Goal: Communication & Community: Answer question/provide support

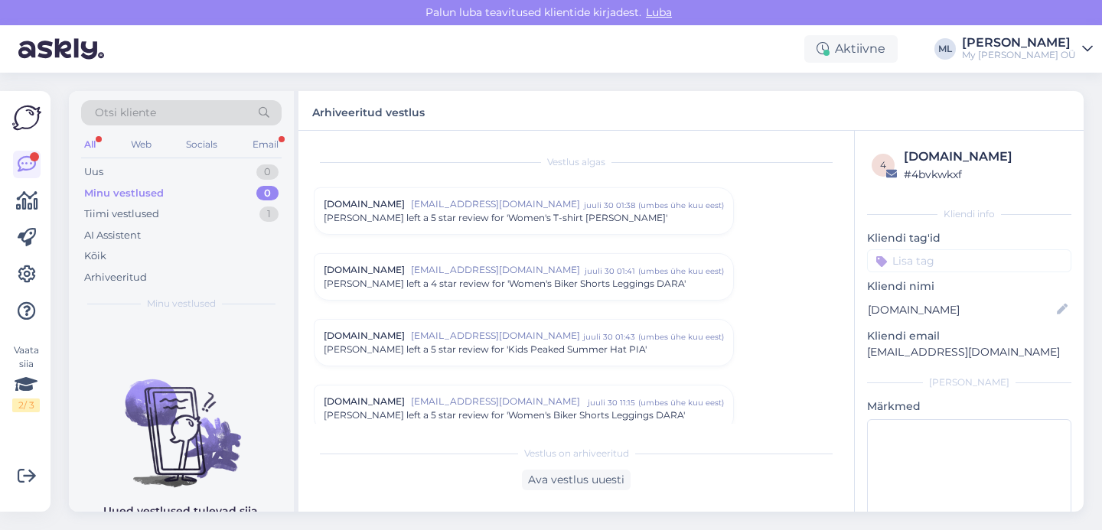
scroll to position [6795, 0]
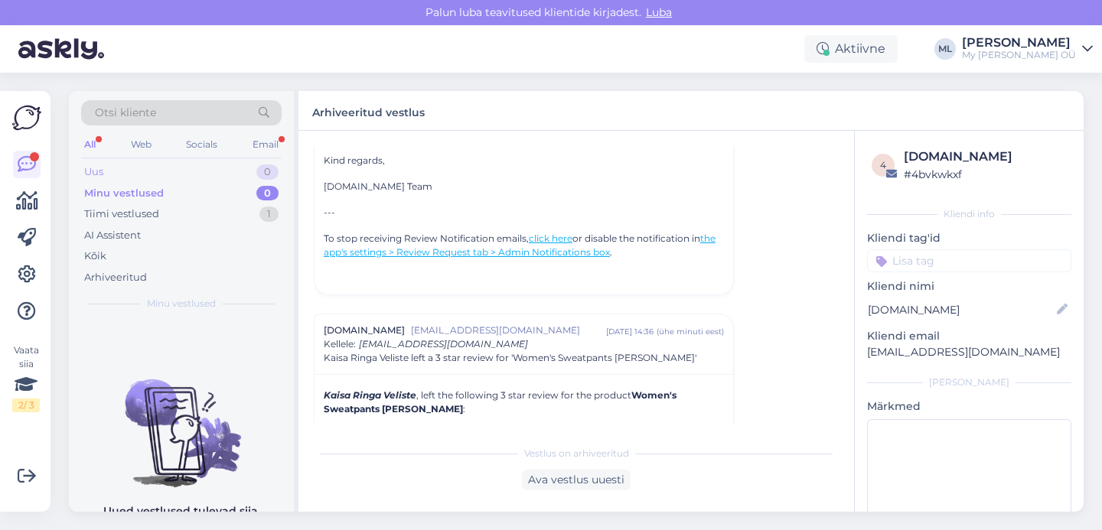
click at [115, 167] on div "Uus 0" at bounding box center [181, 171] width 200 height 21
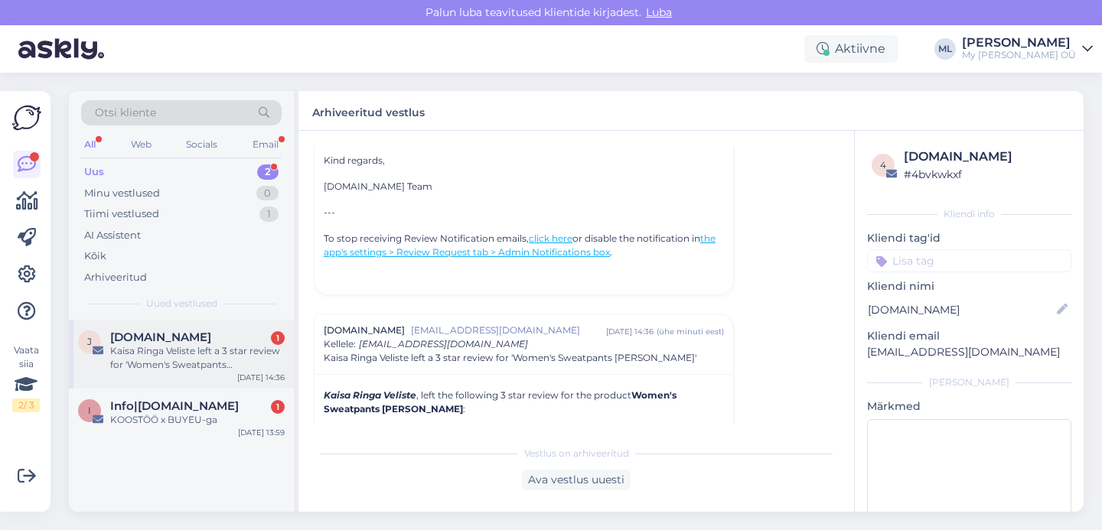
click at [213, 354] on div "Kaisa Ringa Veliste left a 3 star review for 'Women's Sweatpants [PERSON_NAME]'" at bounding box center [197, 358] width 174 height 28
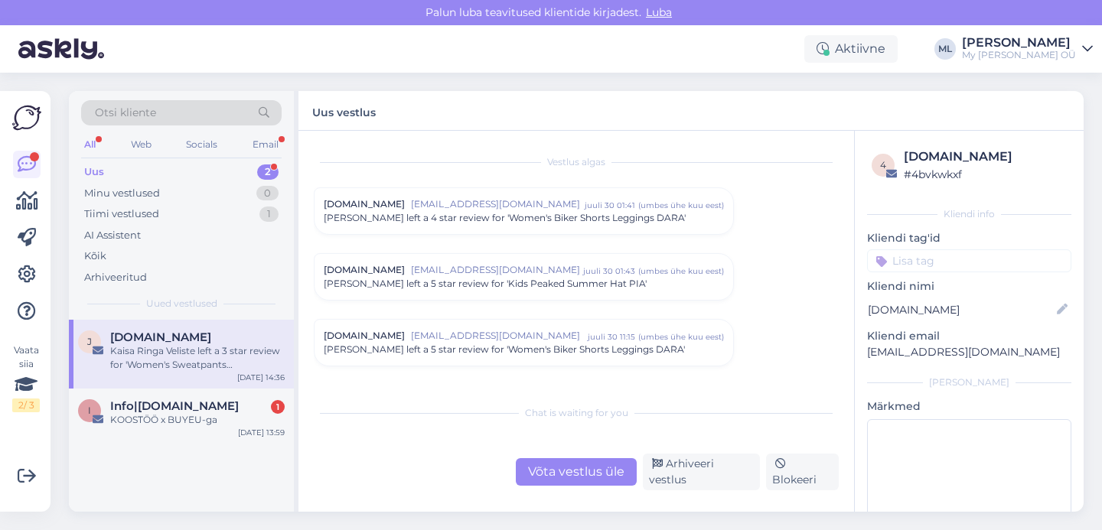
scroll to position [6555, 0]
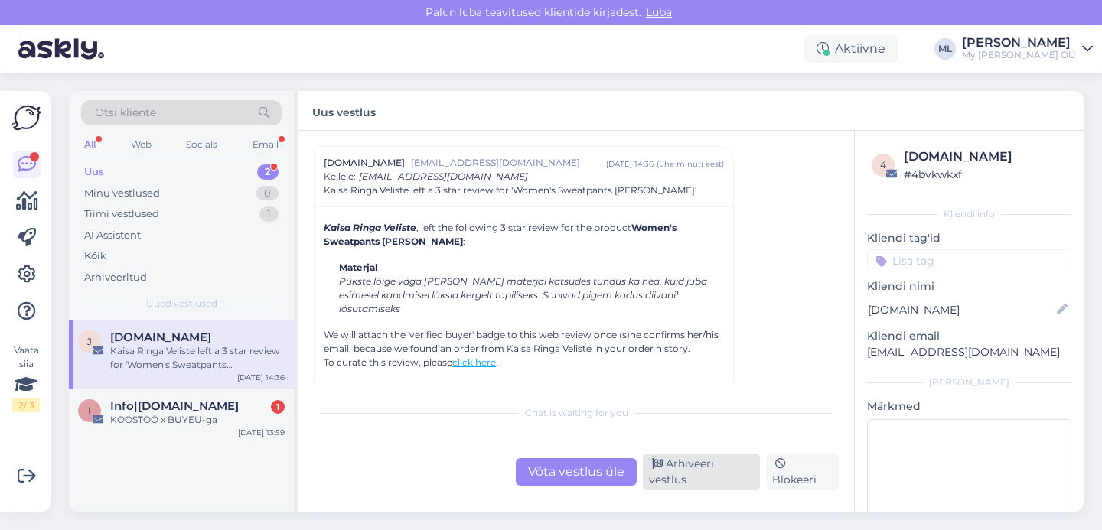
click at [680, 474] on div "Arhiveeri vestlus" at bounding box center [701, 472] width 117 height 37
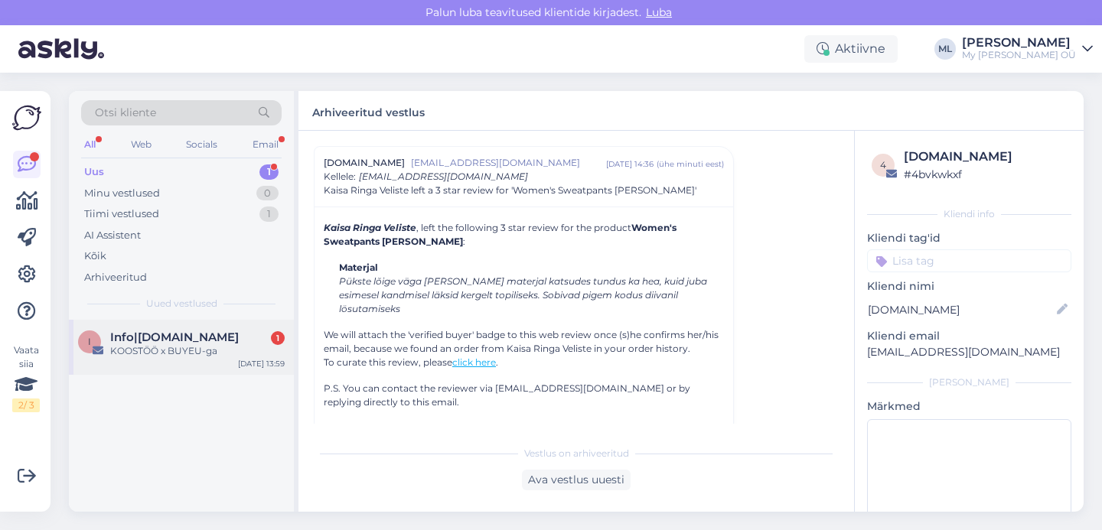
click at [169, 335] on span "Info|[DOMAIN_NAME]" at bounding box center [174, 337] width 129 height 14
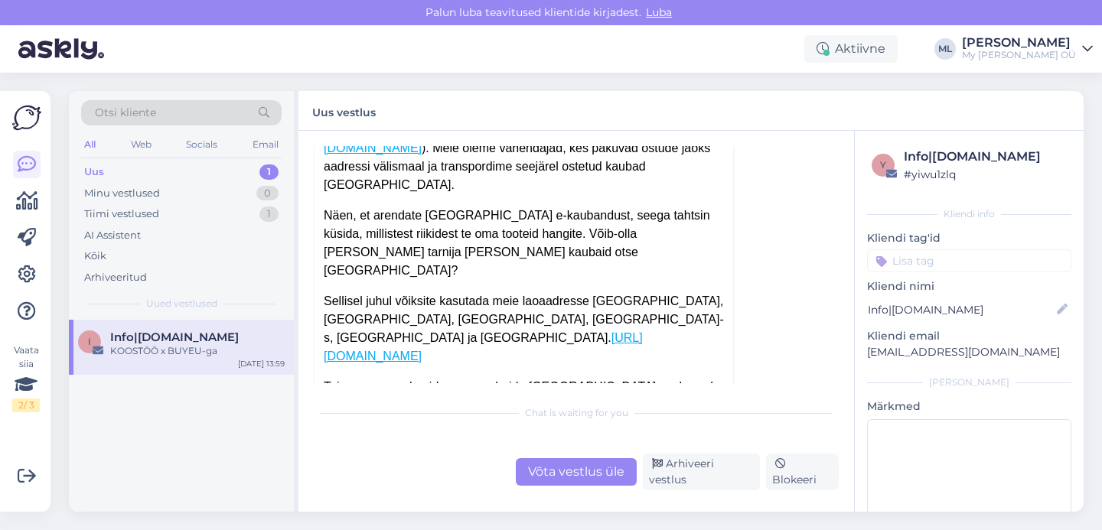
scroll to position [366, 0]
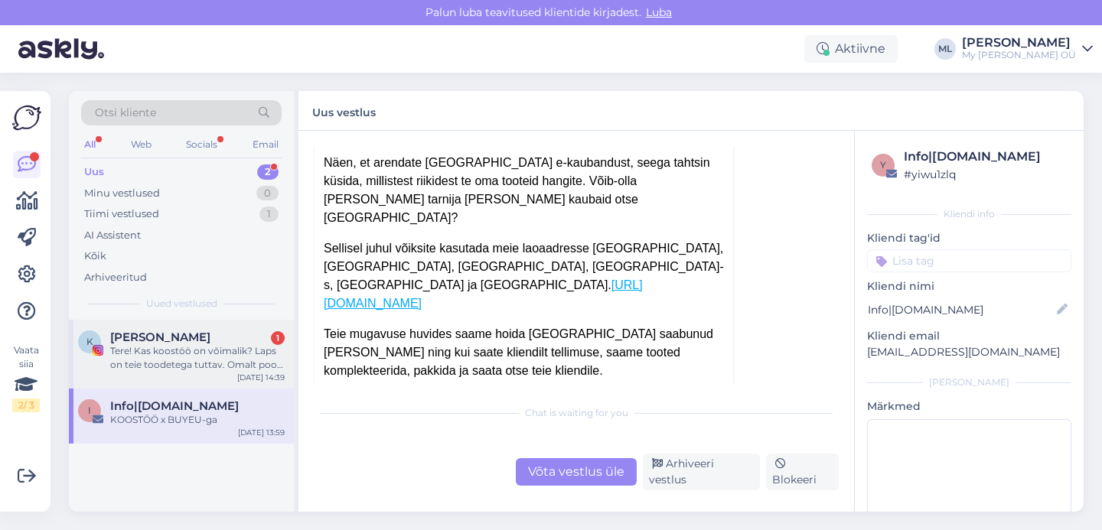
click at [185, 355] on div "Tere! Kas koostöö on võimalik? Laps on teie toodetega tuttav. Omalt poolt saan …" at bounding box center [197, 358] width 174 height 28
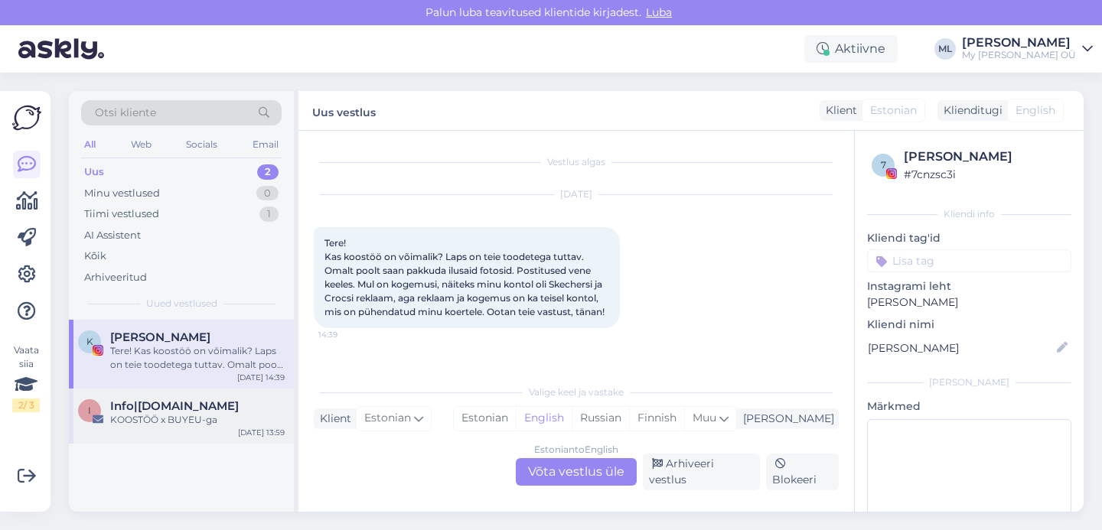
click at [150, 401] on span "Info|[DOMAIN_NAME]" at bounding box center [174, 406] width 129 height 14
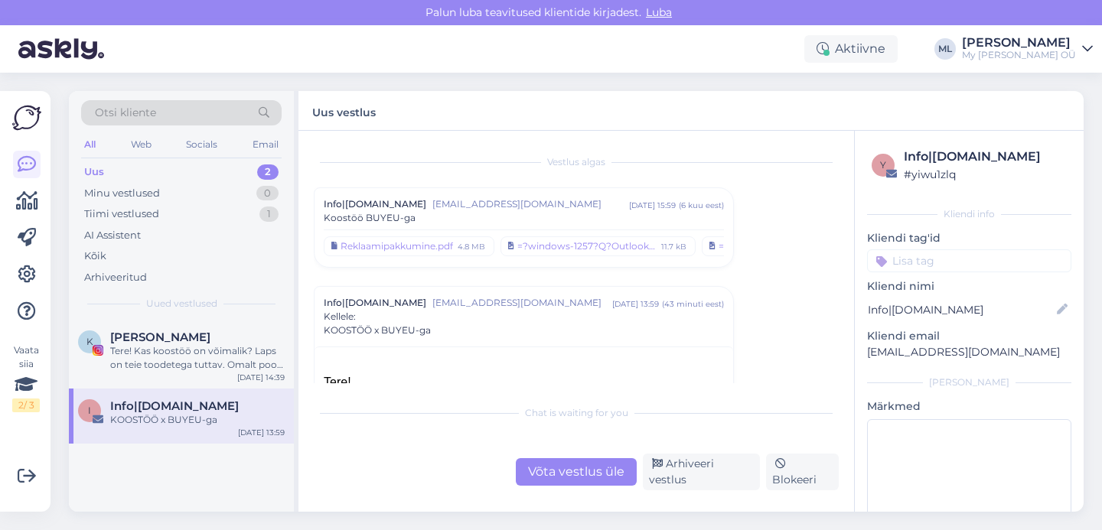
scroll to position [140, 0]
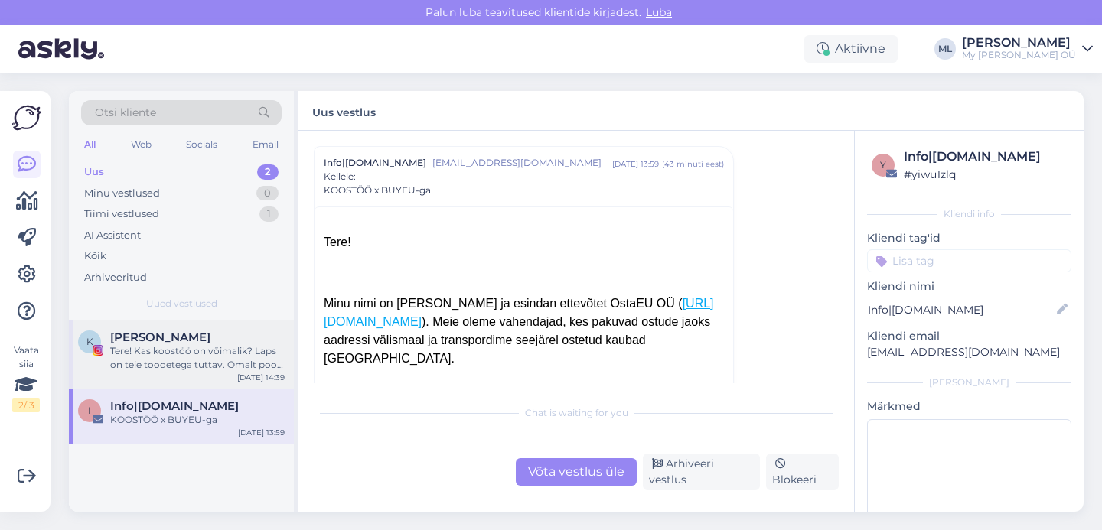
click at [181, 364] on div "Tere! Kas koostöö on võimalik? Laps on teie toodetega tuttav. Omalt poolt saan …" at bounding box center [197, 358] width 174 height 28
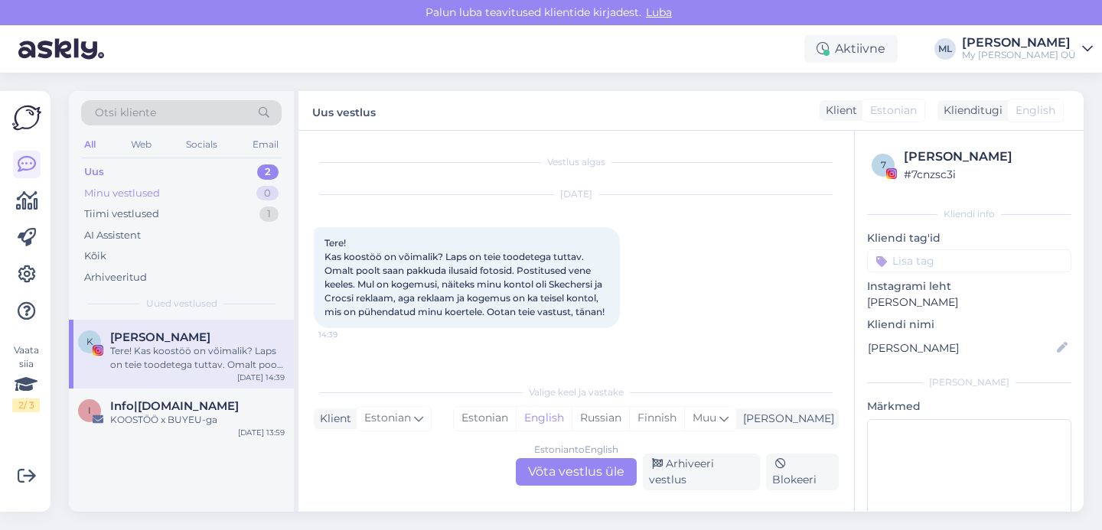
click at [127, 186] on div "Minu vestlused" at bounding box center [122, 193] width 76 height 15
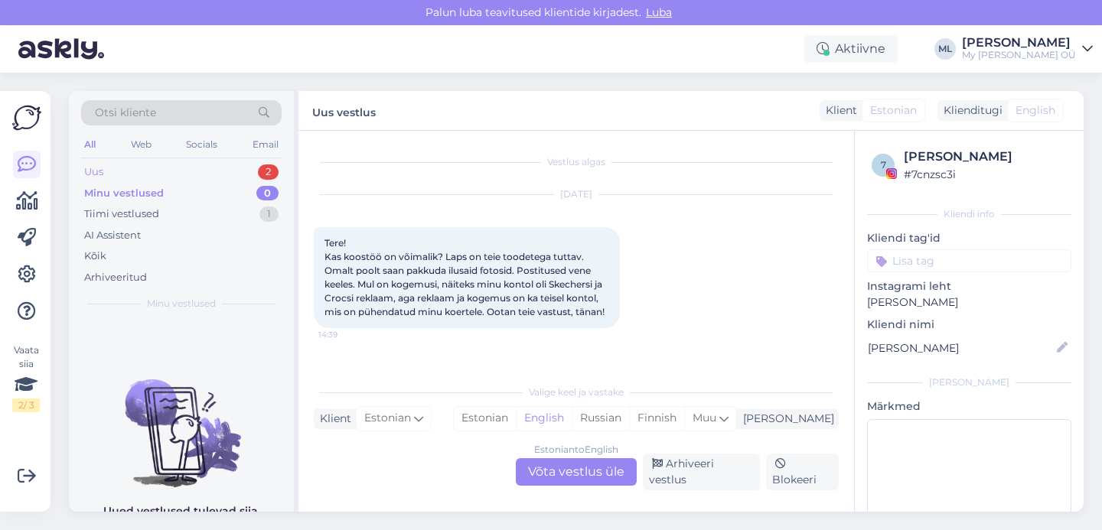
click at [116, 174] on div "Uus 2" at bounding box center [181, 171] width 200 height 21
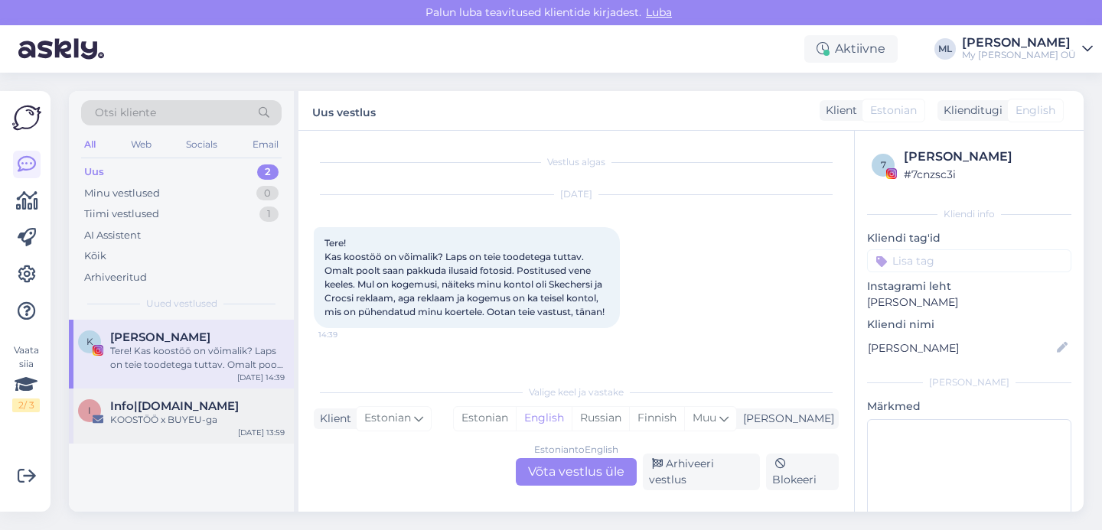
click at [129, 406] on span "Info|[DOMAIN_NAME]" at bounding box center [174, 406] width 129 height 14
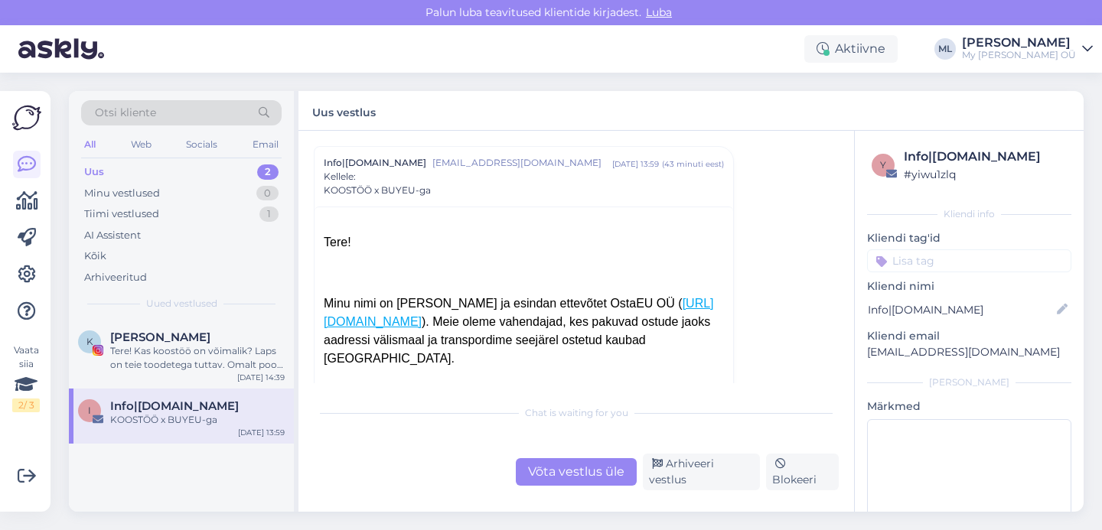
click at [180, 174] on div "Uus 2" at bounding box center [181, 171] width 200 height 21
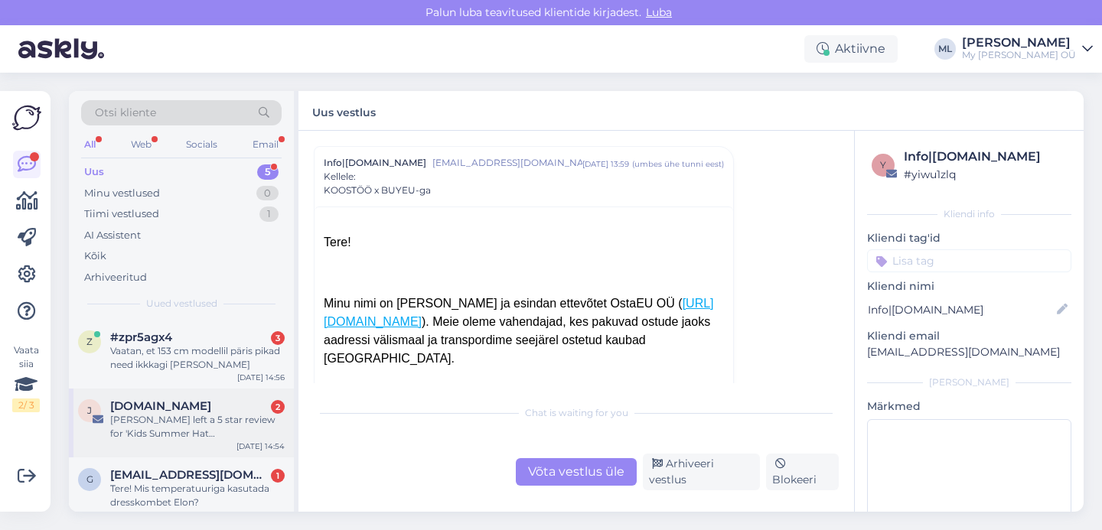
click at [138, 434] on div "[PERSON_NAME] left a 5 star review for 'Kids Summer Hat [PERSON_NAME]'" at bounding box center [197, 427] width 174 height 28
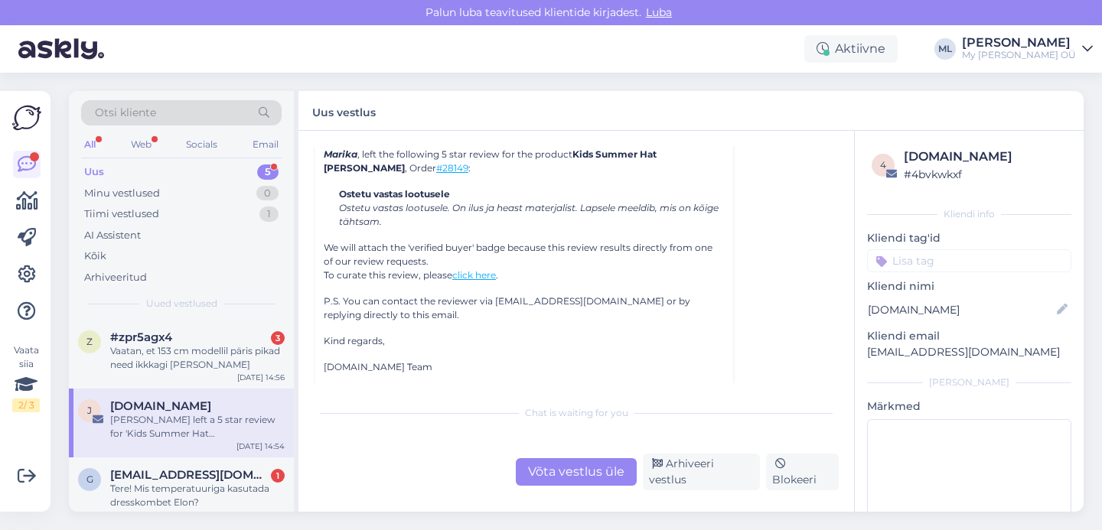
scroll to position [6628, 0]
click at [719, 487] on div "Võta vestlus üle Arhiveeri vestlus Blokeeri" at bounding box center [576, 472] width 525 height 37
click at [721, 480] on div "Arhiveeri vestlus" at bounding box center [701, 472] width 117 height 37
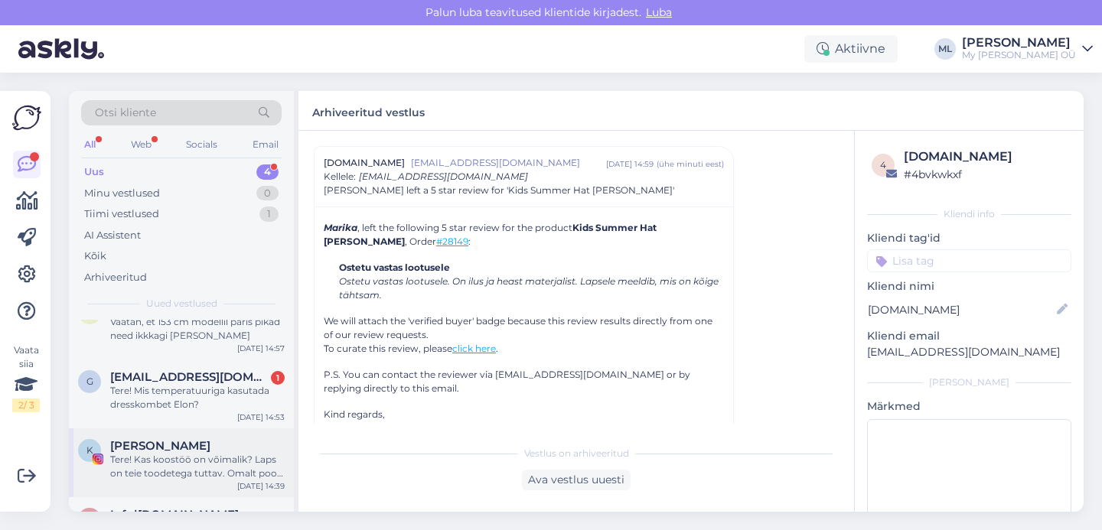
scroll to position [27, 0]
click at [174, 400] on div "Tere! Mis temperatuuriga kasutada dresskombet Elon?" at bounding box center [197, 400] width 174 height 28
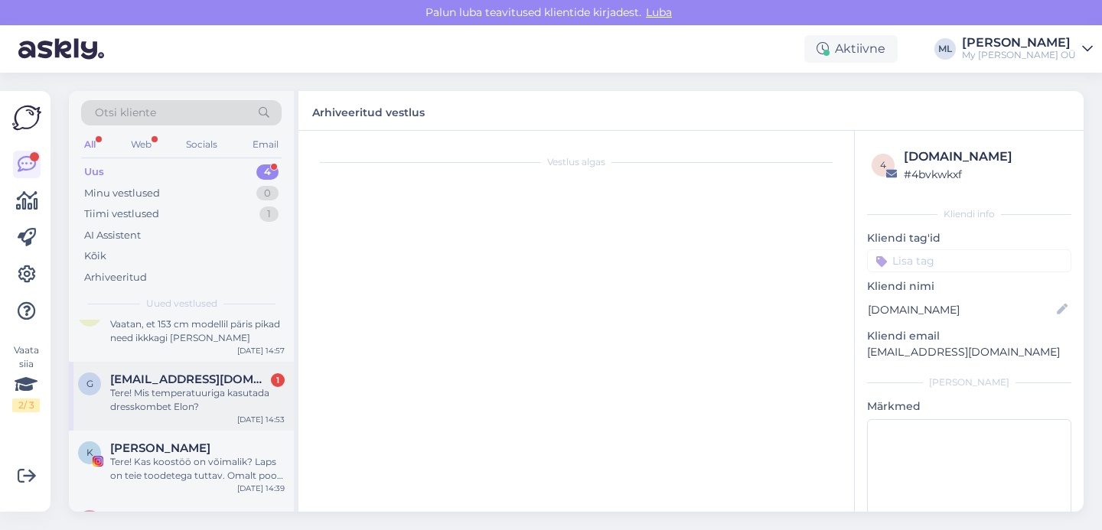
scroll to position [0, 0]
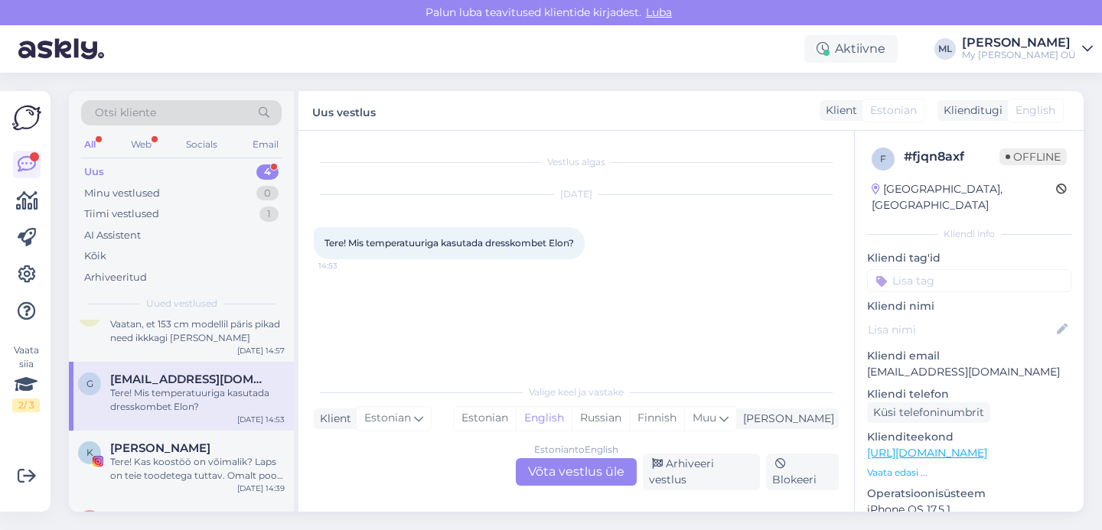
click at [577, 480] on div "Estonian to English Võta vestlus üle" at bounding box center [576, 472] width 121 height 28
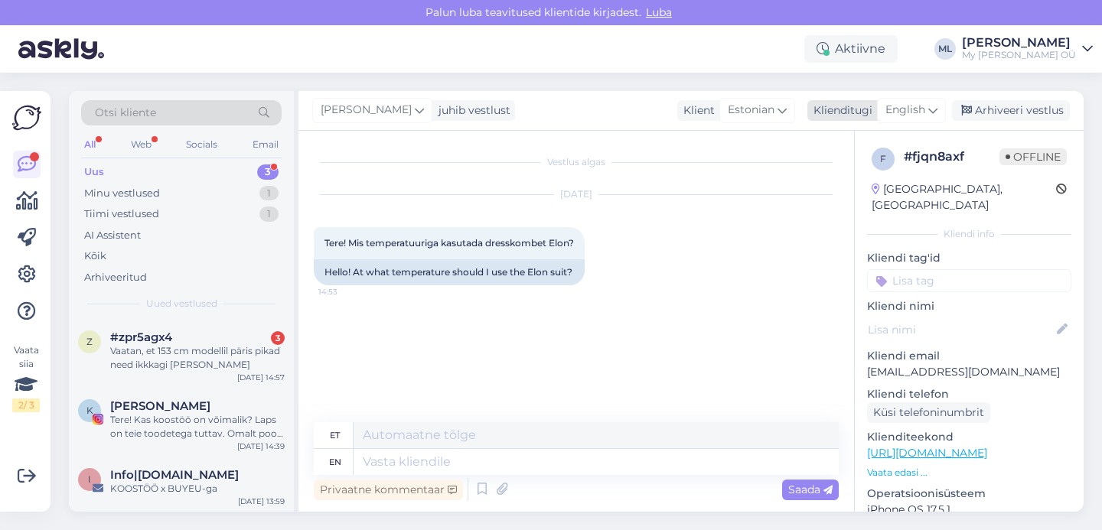
click at [920, 119] on div "English" at bounding box center [911, 110] width 69 height 24
type input "est"
drag, startPoint x: 837, startPoint y: 176, endPoint x: 828, endPoint y: 182, distance: 11.0
click at [837, 176] on link "Estonian" at bounding box center [877, 178] width 168 height 24
click at [378, 468] on textarea at bounding box center [576, 459] width 525 height 32
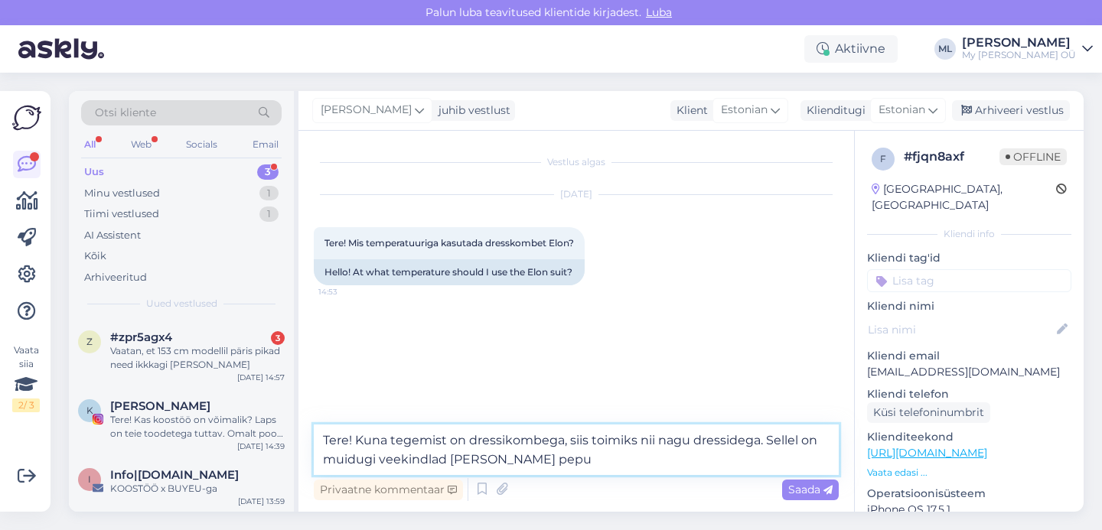
click at [640, 438] on textarea "Tere! Kuna tegemist on dressikombega, siis toimiks nii nagu dressidega. Sellel …" at bounding box center [576, 450] width 525 height 50
click at [614, 468] on textarea "Tere! Kuna tegemist on dressikombega, siis toimiks peaaegu nii nagu dressidega.…" at bounding box center [576, 450] width 525 height 50
click at [582, 448] on textarea "Tere! Kuna tegemist on dressikombega, siis toimiks peaaegu nii nagu dressidega.…" at bounding box center [576, 440] width 525 height 70
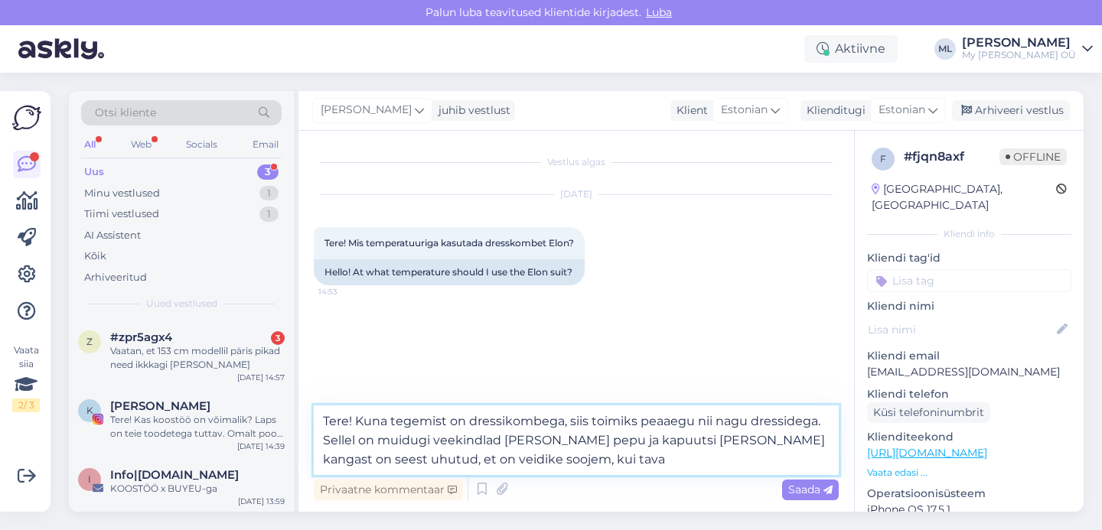
click at [552, 444] on textarea "Tere! Kuna tegemist on dressikombega, siis toimiks peaaegu nii nagu dressidega.…" at bounding box center [576, 440] width 525 height 70
click at [612, 459] on textarea "Tere! Kuna tegemist on dressikombega, siis toimiks peaaegu nii nagu dressidega.…" at bounding box center [576, 440] width 525 height 70
click at [746, 441] on textarea "Tere! Kuna tegemist on dressikombega, siis toimiks peaaegu nii nagu dressidega.…" at bounding box center [576, 440] width 525 height 70
click at [579, 457] on textarea "Tere! Kuna tegemist on dressikombega, siis toimiks peaaegu nii nagu dressidega.…" at bounding box center [576, 440] width 525 height 70
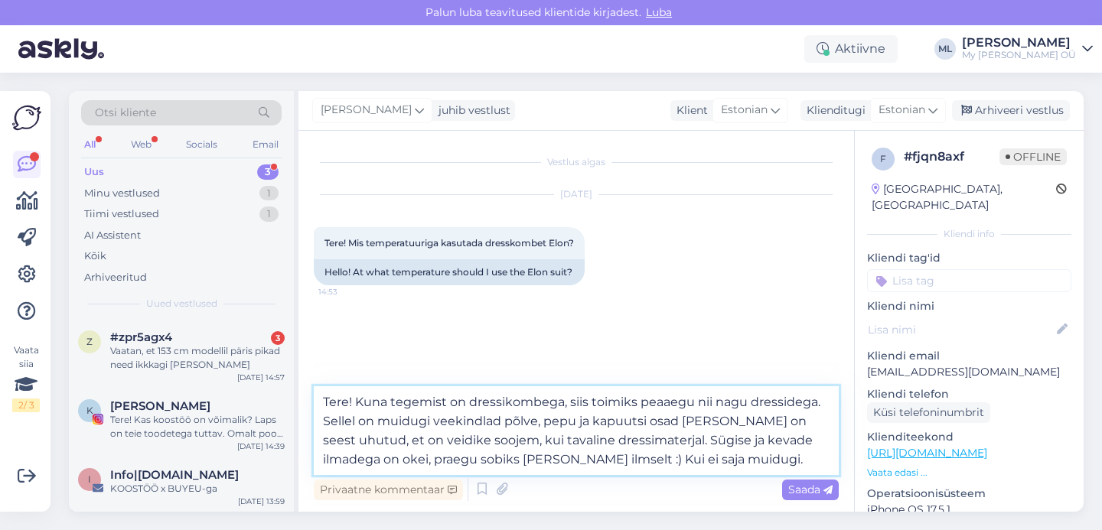
drag, startPoint x: 548, startPoint y: 459, endPoint x: 557, endPoint y: 463, distance: 9.9
click at [547, 460] on textarea "Tere! Kuna tegemist on dressikombega, siis toimiks peaaegu nii nagu dressidega.…" at bounding box center [576, 430] width 525 height 89
click at [647, 454] on textarea "Tere! Kuna tegemist on dressikombega, siis toimiks peaaegu nii nagu dressidega.…" at bounding box center [576, 430] width 525 height 89
drag, startPoint x: 763, startPoint y: 462, endPoint x: 646, endPoint y: 470, distance: 116.6
click at [763, 462] on textarea "Tere! Kuna tegemist on dressikombega, siis toimiks peaaegu nii nagu dressidega.…" at bounding box center [576, 430] width 525 height 89
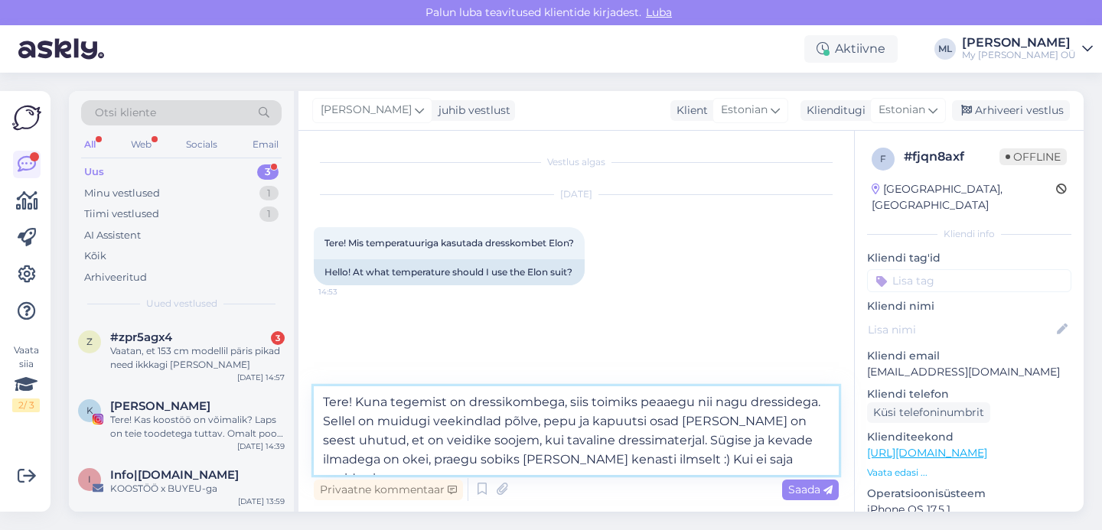
click at [649, 461] on textarea "Tere! Kuna tegemist on dressikombega, siis toimiks peaaegu nii nagu dressidega.…" at bounding box center [576, 430] width 525 height 89
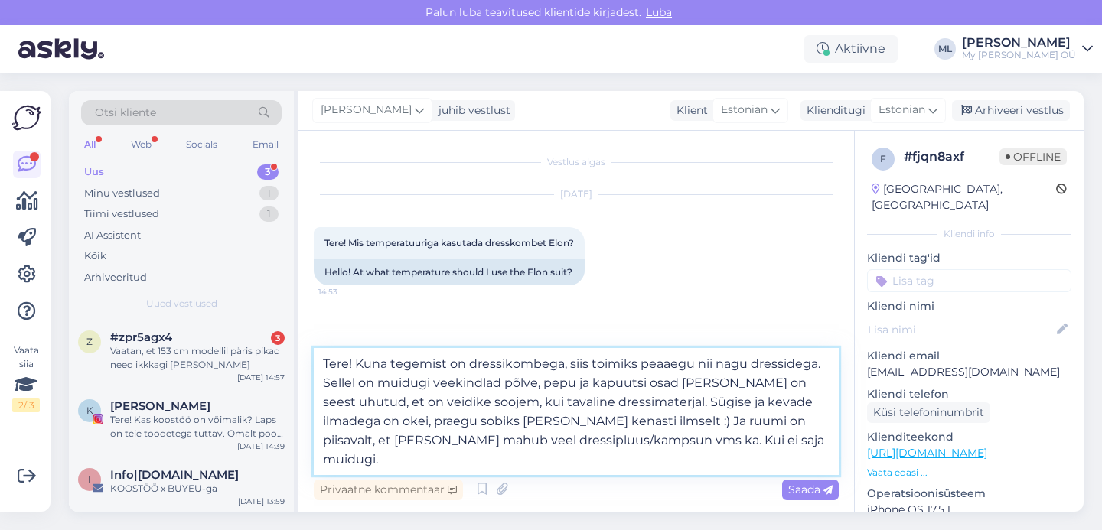
drag, startPoint x: 766, startPoint y: 444, endPoint x: 645, endPoint y: 438, distance: 121.1
click at [645, 438] on textarea "Tere! Kuna tegemist on dressikombega, siis toimiks peaaegu nii nagu dressidega.…" at bounding box center [576, 411] width 525 height 127
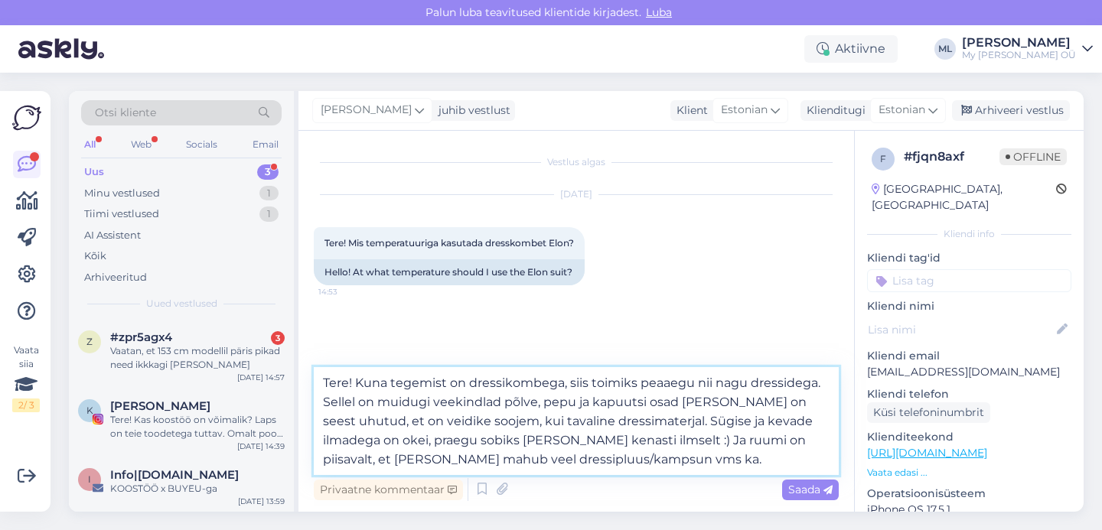
type textarea "Tere! Kuna tegemist on dressikombega, siis toimiks peaaegu nii nagu dressidega.…"
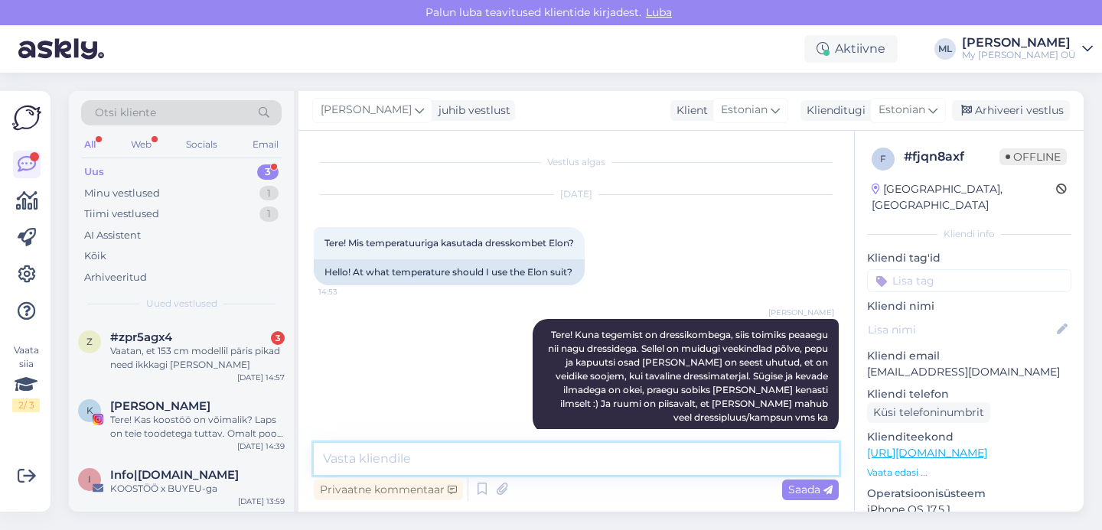
scroll to position [21, 0]
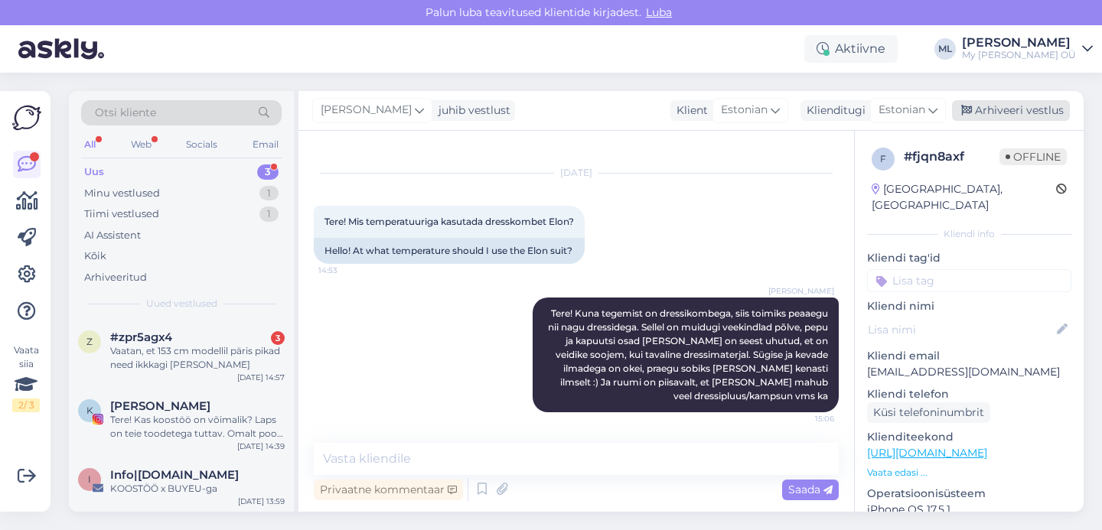
click at [999, 103] on div "Arhiveeri vestlus" at bounding box center [1011, 110] width 118 height 21
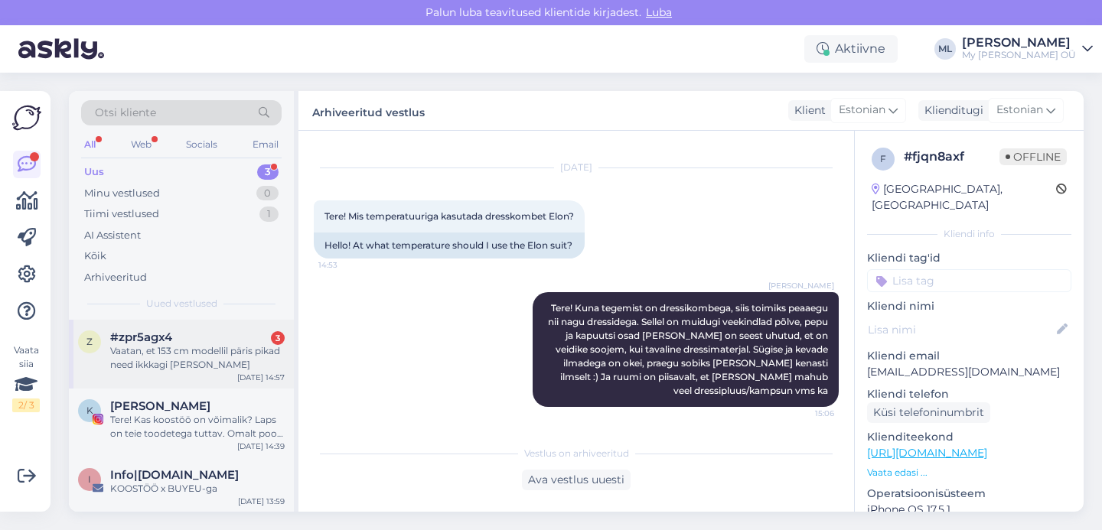
click at [180, 348] on div "Vaatan, et 153 cm modellil päris pikad need ikkkagi [PERSON_NAME]" at bounding box center [197, 358] width 174 height 28
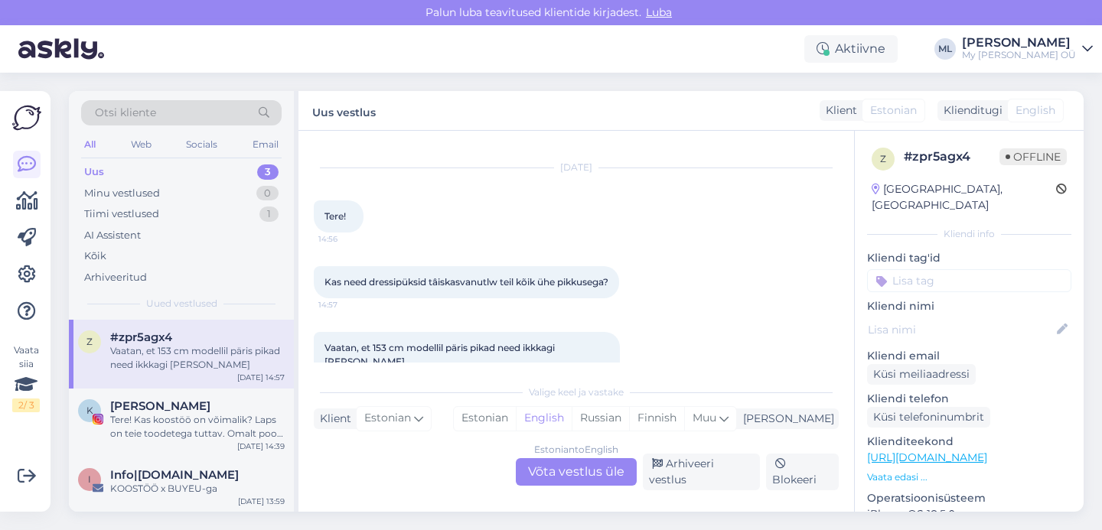
scroll to position [50, 0]
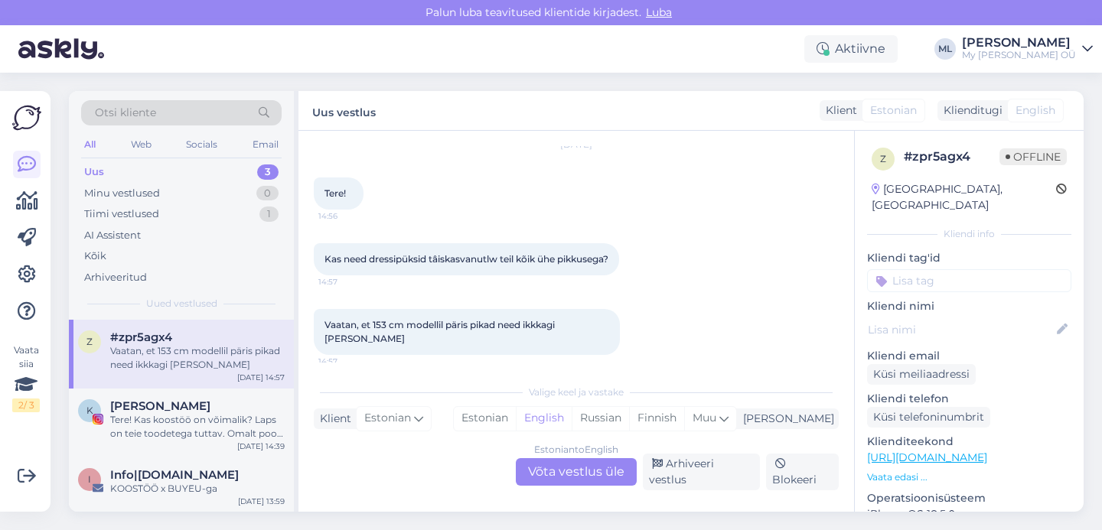
click at [575, 482] on div "Estonian to English Võta vestlus üle" at bounding box center [576, 472] width 121 height 28
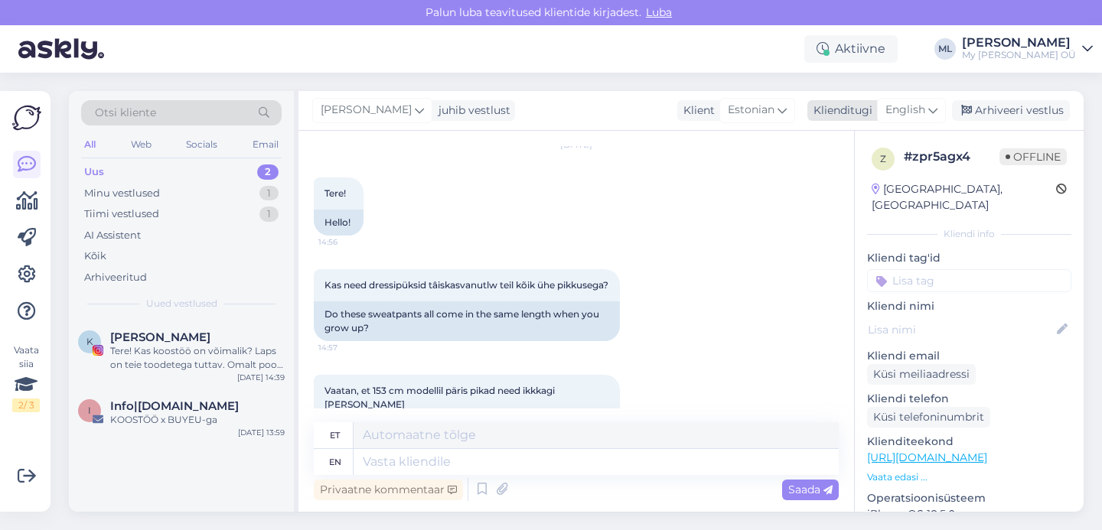
click at [892, 109] on span "English" at bounding box center [905, 110] width 40 height 17
drag, startPoint x: 848, startPoint y: 181, endPoint x: 810, endPoint y: 204, distance: 44.0
click at [848, 181] on link "Estonian" at bounding box center [877, 178] width 168 height 24
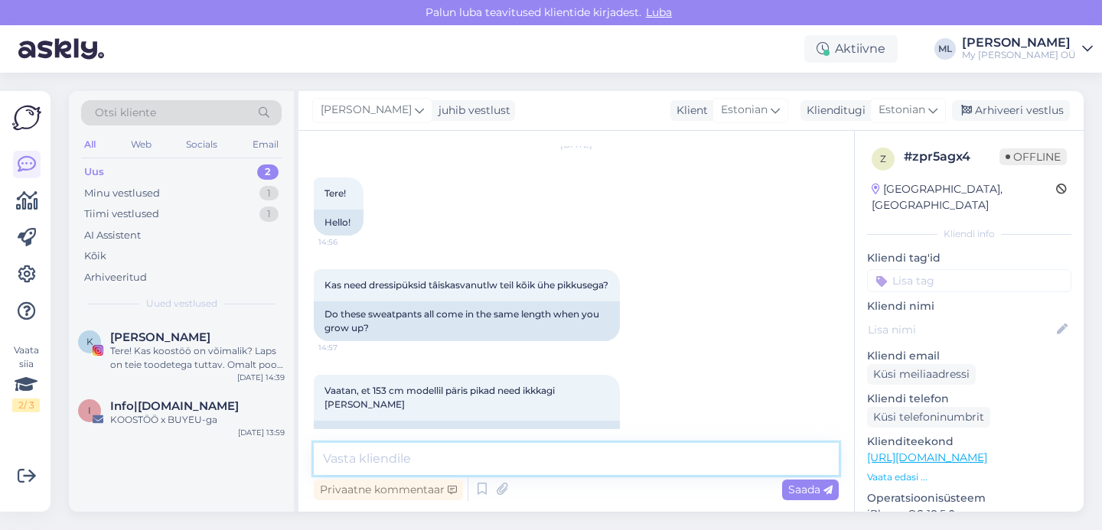
click at [448, 466] on textarea at bounding box center [576, 459] width 525 height 32
click at [537, 457] on textarea "Tere! XS-i sisesääre pikkus on 76cm ja XL-il 78cm." at bounding box center [576, 459] width 525 height 32
click at [729, 446] on textarea "Tere! XS-i sisesääre pikkus on 76cm, M-il 77 cm ja XL-il 78cm." at bounding box center [576, 459] width 525 height 32
click at [726, 451] on textarea "Tere! XS-i sisesääre pikkus on 76cm, M-il 77 cm ja XL-il 78cm." at bounding box center [576, 459] width 525 height 32
click at [357, 457] on textarea "Tere! XS-i sisesääre pikkus on 76cm, M-il 77 cm ja XL-il 78cm." at bounding box center [576, 459] width 525 height 32
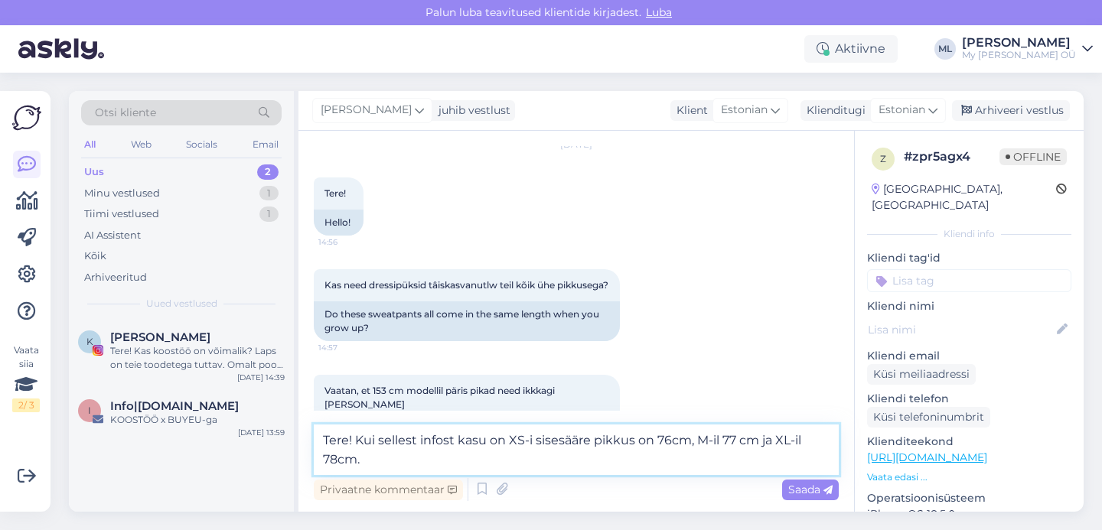
click at [422, 464] on textarea "Tere! Kui sellest infost kasu on XS-i sisesääre pikkus on 76cm, M-il 77 cm ja X…" at bounding box center [576, 450] width 525 height 50
type textarea "Tere! Kui sellest infost kasu on XS-i sisesääre pikkus on 76cm, M-il 77 cm ja X…"
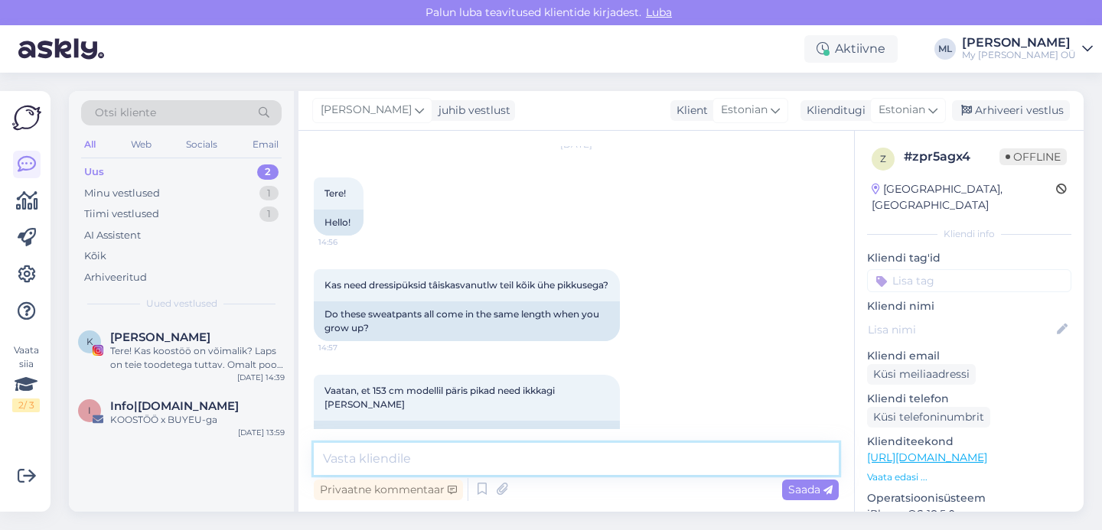
scroll to position [164, 0]
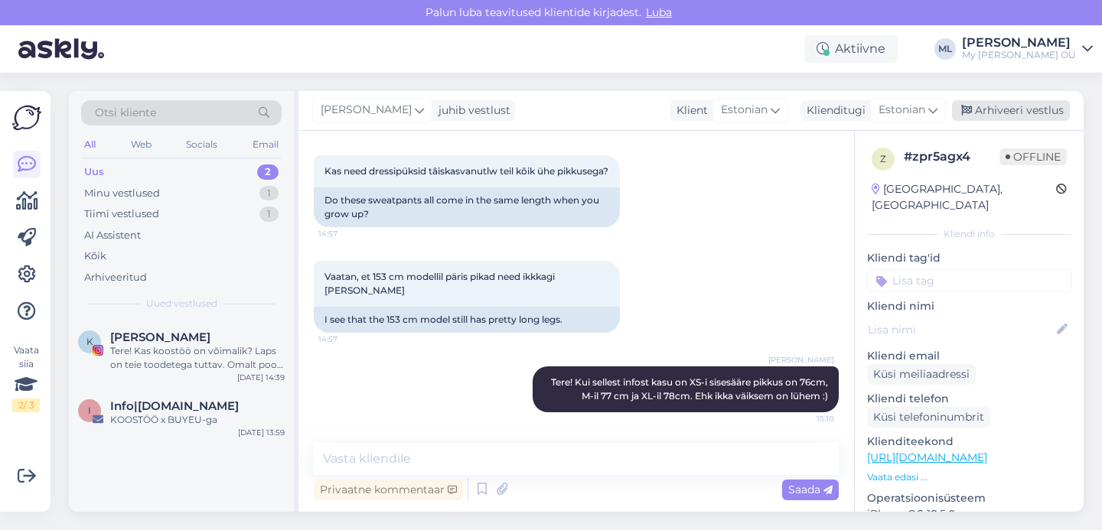
click at [1000, 107] on div "Arhiveeri vestlus" at bounding box center [1011, 110] width 118 height 21
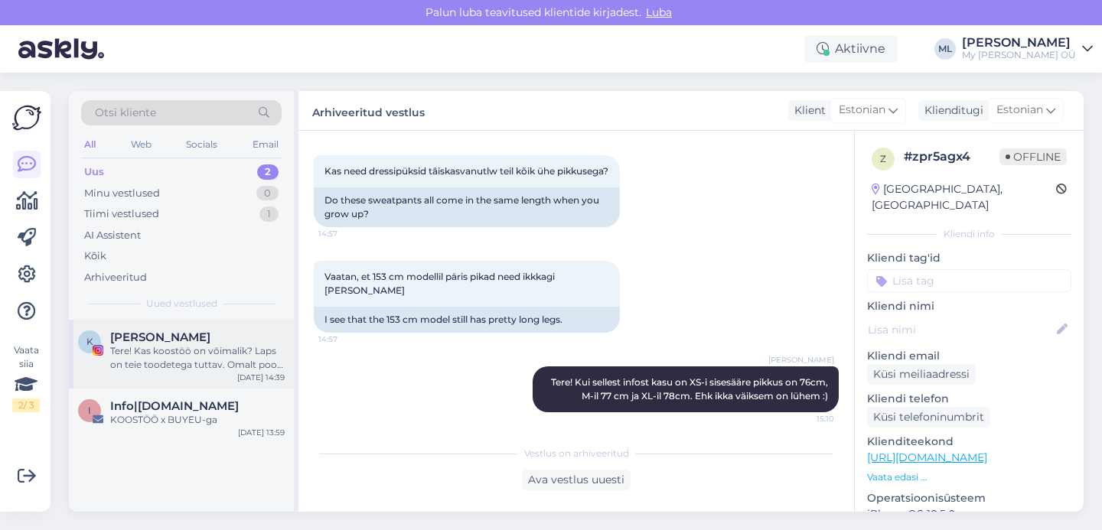
click at [162, 334] on span "[PERSON_NAME]" at bounding box center [160, 337] width 100 height 14
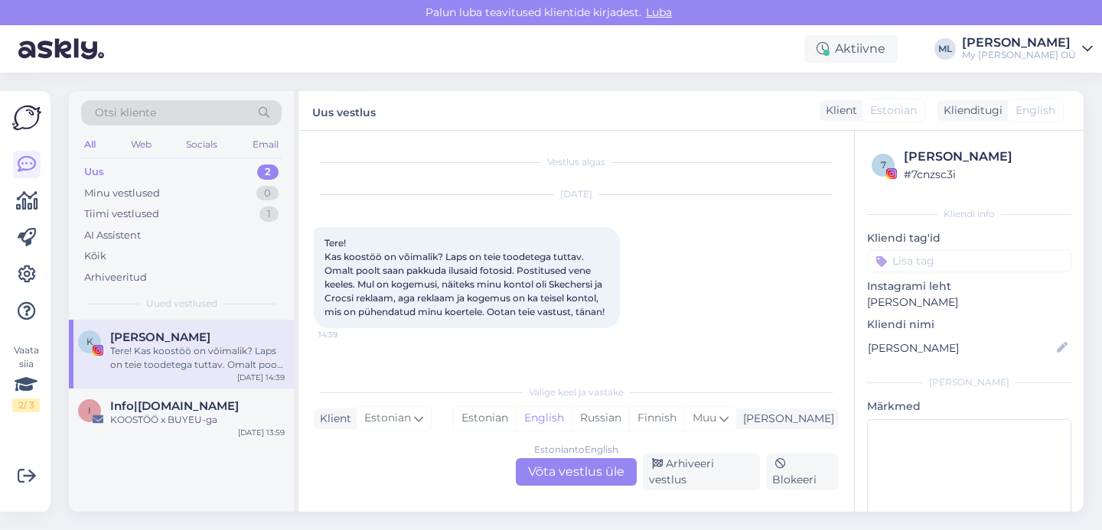
click at [159, 161] on div "Uus 2" at bounding box center [181, 171] width 200 height 21
click at [133, 195] on div "Minu vestlused" at bounding box center [122, 193] width 76 height 15
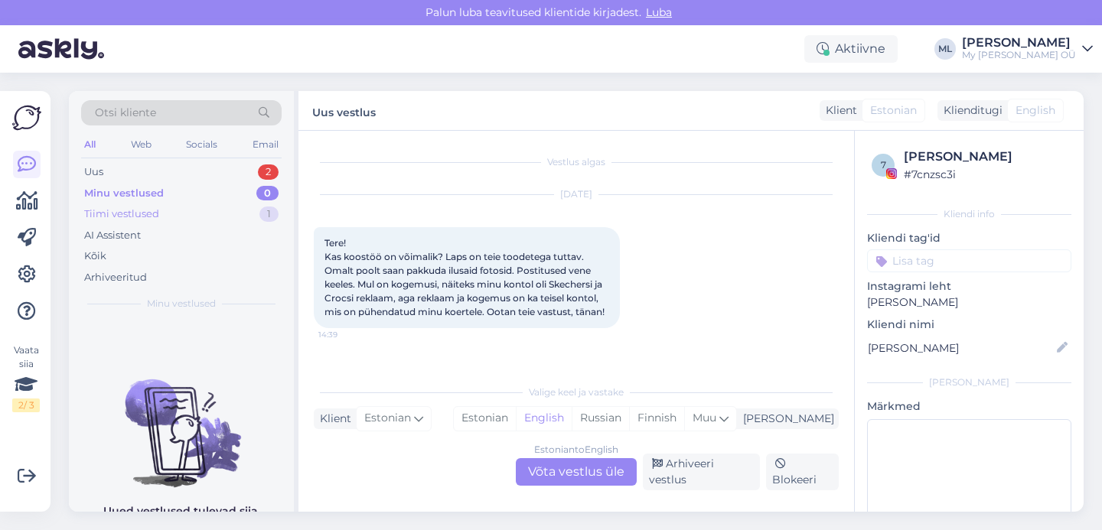
click at [142, 223] on div "Tiimi vestlused 1" at bounding box center [181, 213] width 200 height 21
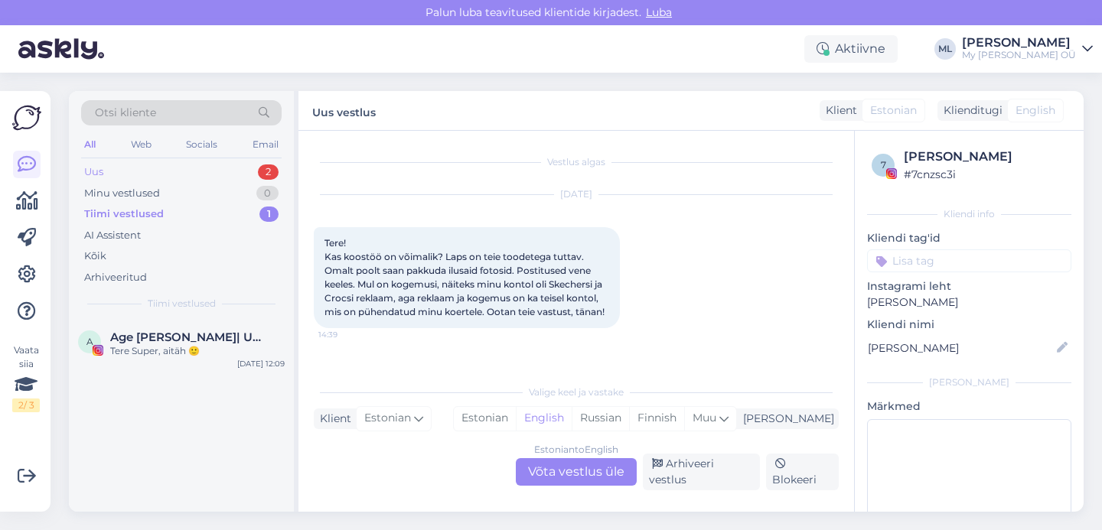
click at [92, 171] on div "Uus" at bounding box center [93, 171] width 19 height 15
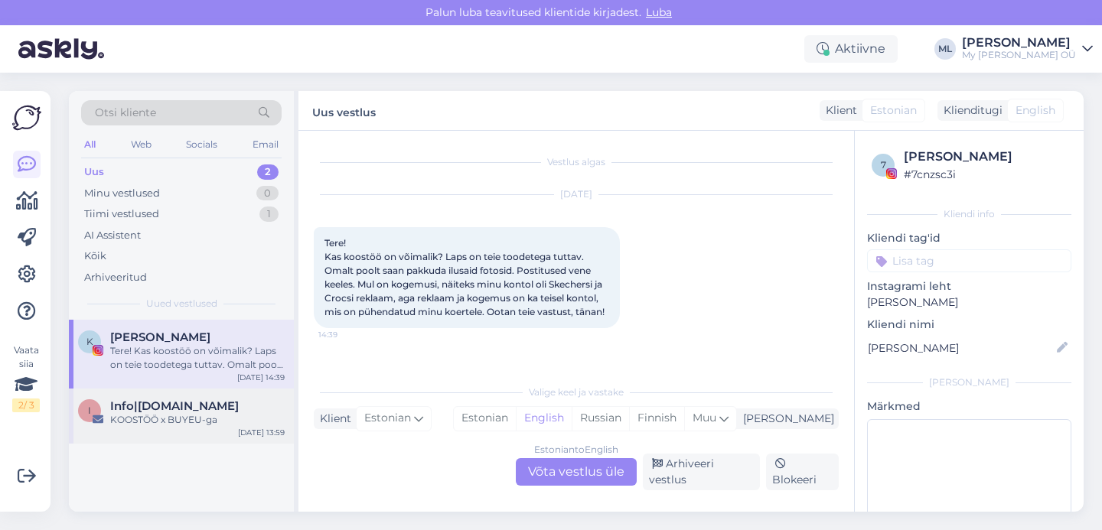
click at [150, 404] on span "Info|[DOMAIN_NAME]" at bounding box center [174, 406] width 129 height 14
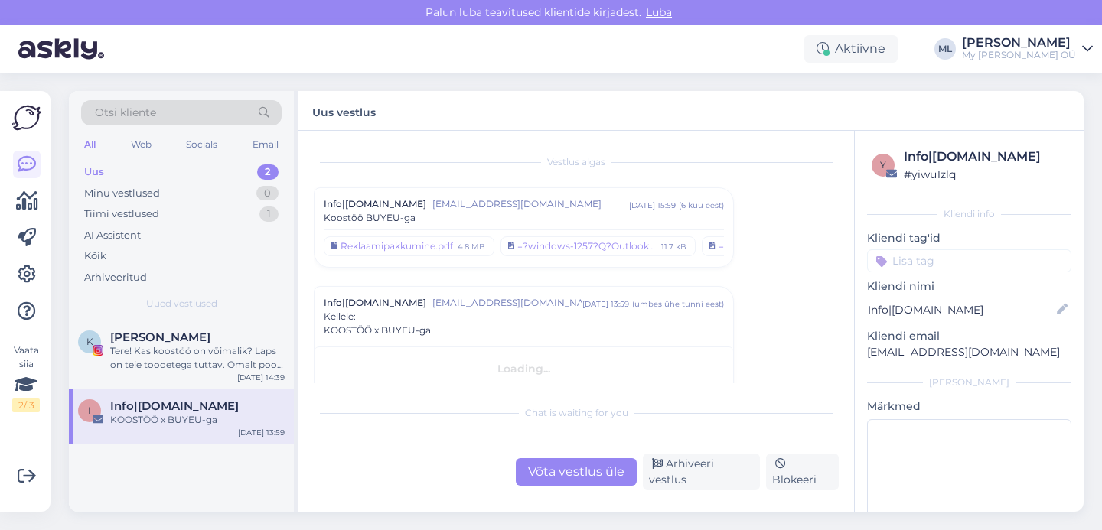
scroll to position [50, 0]
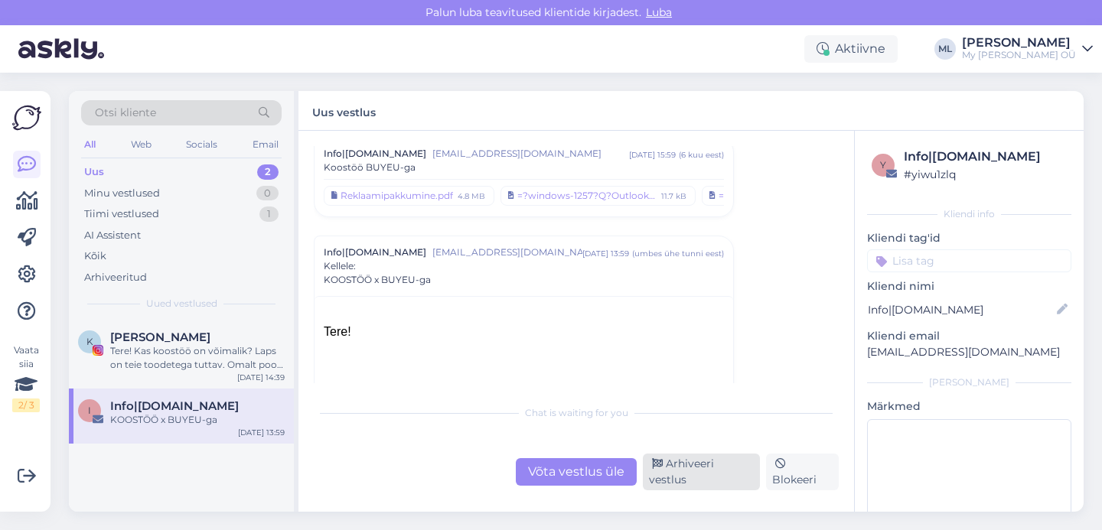
click at [697, 484] on div "Arhiveeri vestlus" at bounding box center [701, 472] width 117 height 37
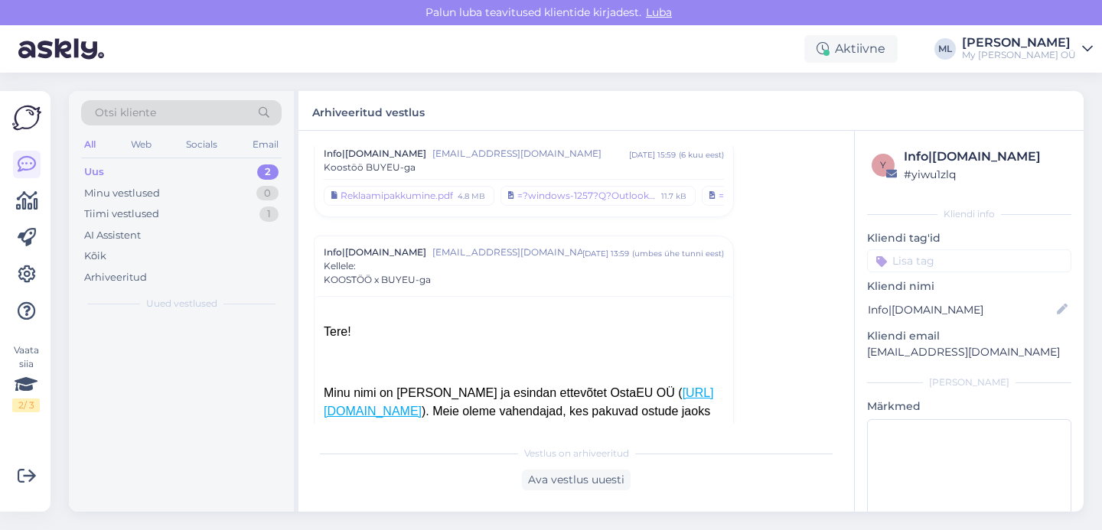
scroll to position [140, 0]
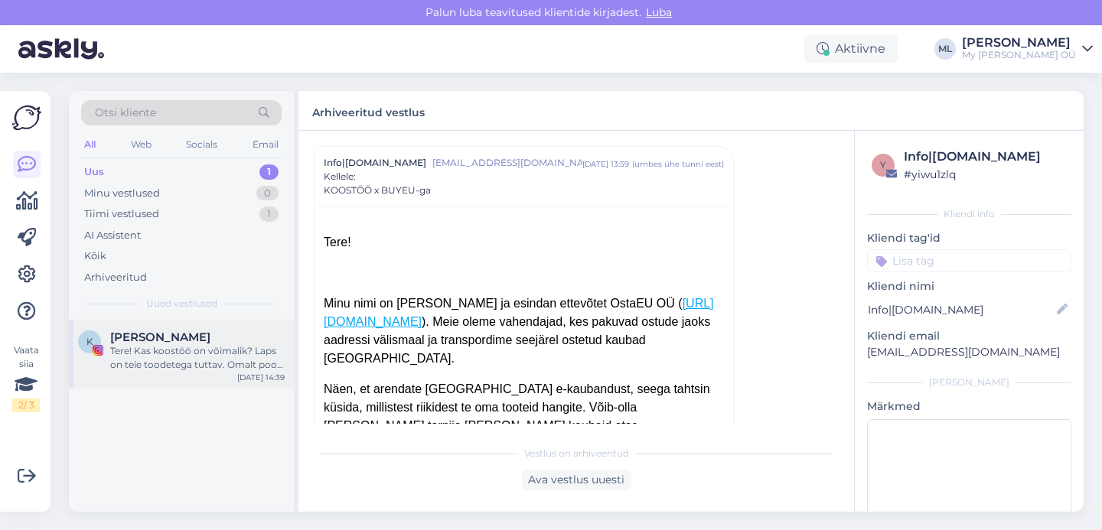
click at [177, 334] on span "[PERSON_NAME]" at bounding box center [160, 337] width 100 height 14
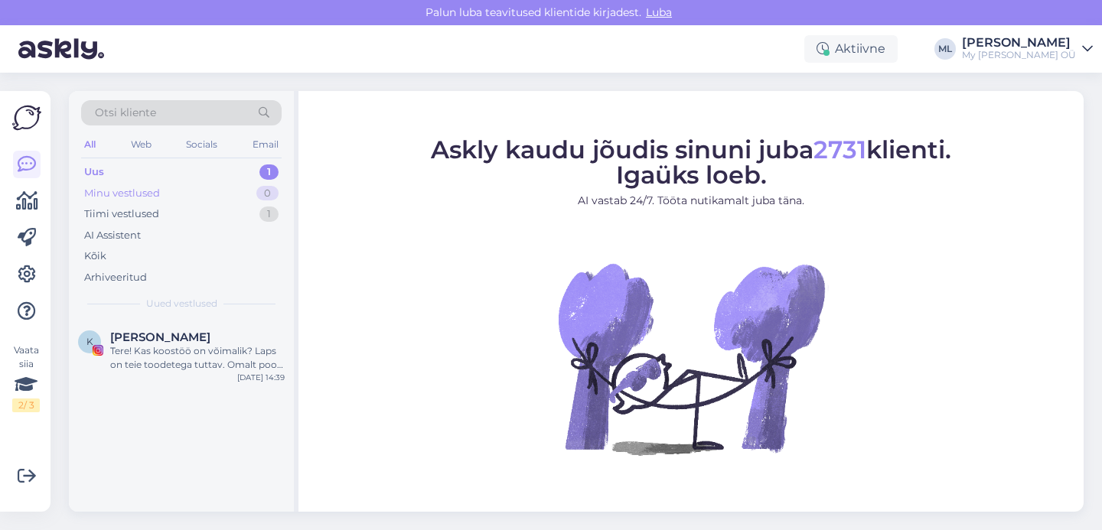
click at [135, 191] on div "Minu vestlused" at bounding box center [122, 193] width 76 height 15
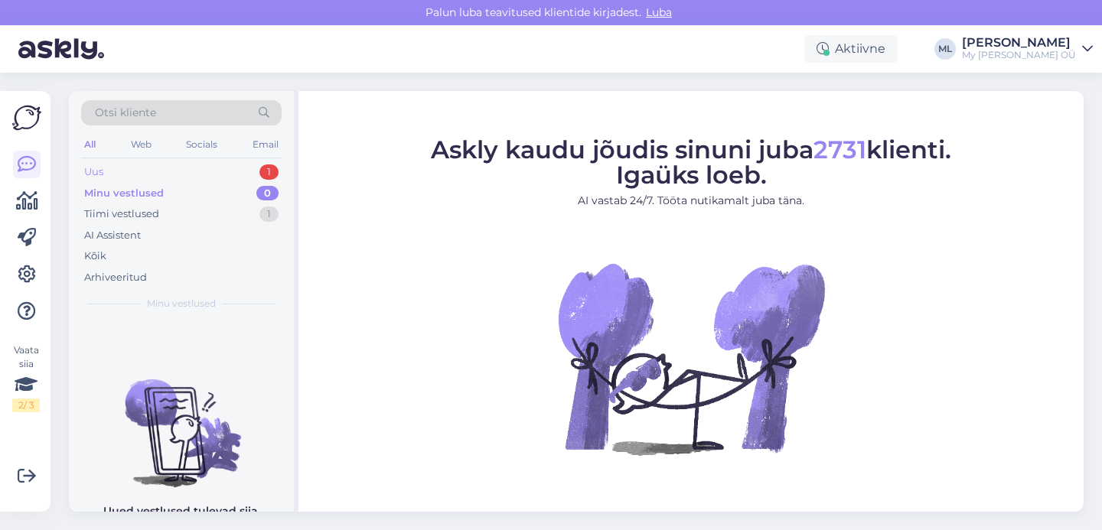
click at [157, 169] on div "Uus 1" at bounding box center [181, 171] width 200 height 21
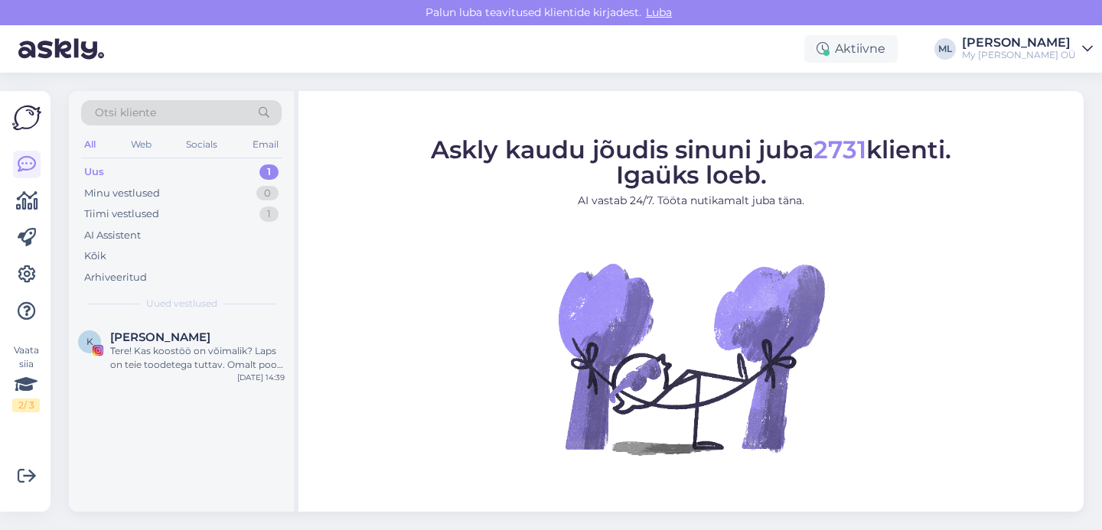
click at [141, 179] on div "Uus 1" at bounding box center [181, 171] width 200 height 21
click at [101, 162] on div "Uus 1" at bounding box center [181, 171] width 200 height 21
